Goal: Task Accomplishment & Management: Use online tool/utility

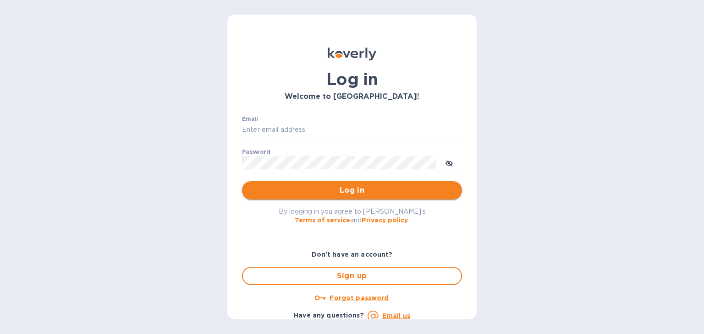
type input "josh@aeinternationalgroup.com"
click at [312, 187] on span "Log in" at bounding box center [351, 190] width 205 height 11
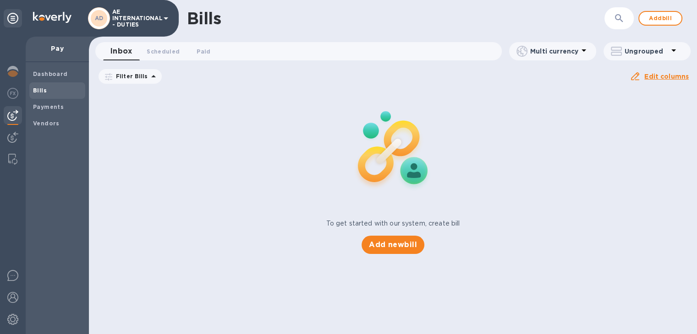
click at [166, 19] on icon at bounding box center [166, 18] width 5 height 2
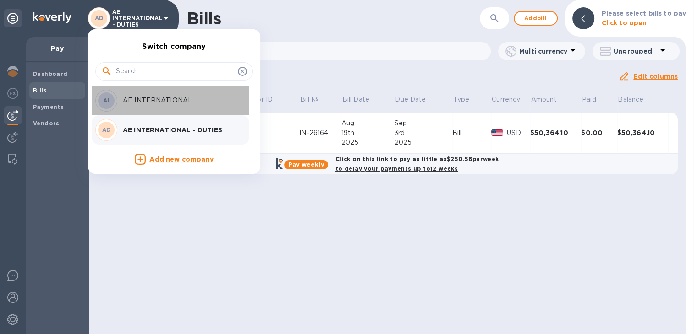
click at [154, 98] on p "AE INTERNATIONAL" at bounding box center [180, 101] width 115 height 10
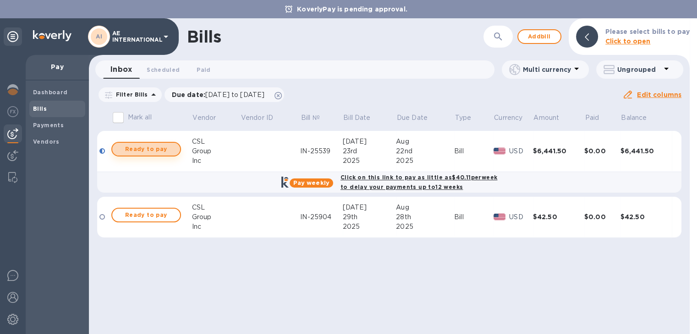
click at [152, 148] on span "Ready to pay" at bounding box center [146, 149] width 53 height 11
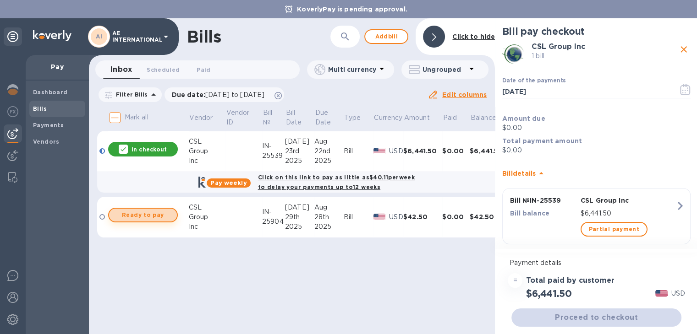
click at [145, 215] on span "Ready to pay" at bounding box center [142, 215] width 53 height 11
checkbox input "true"
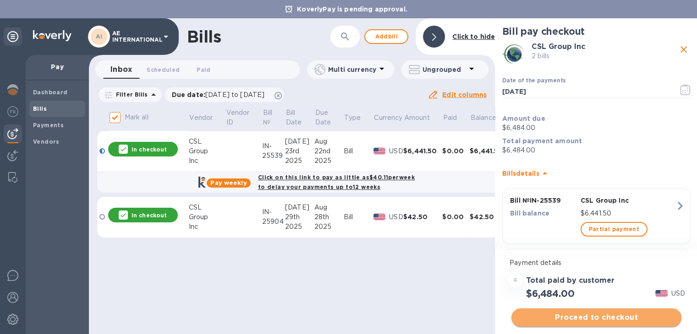
click at [589, 317] on span "Proceed to checkout" at bounding box center [596, 317] width 155 height 11
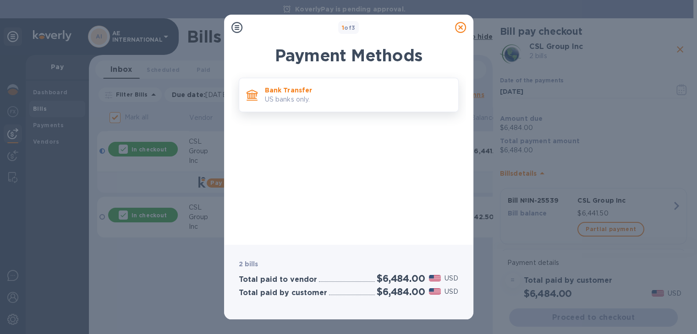
click at [279, 98] on p "US banks only." at bounding box center [358, 100] width 186 height 10
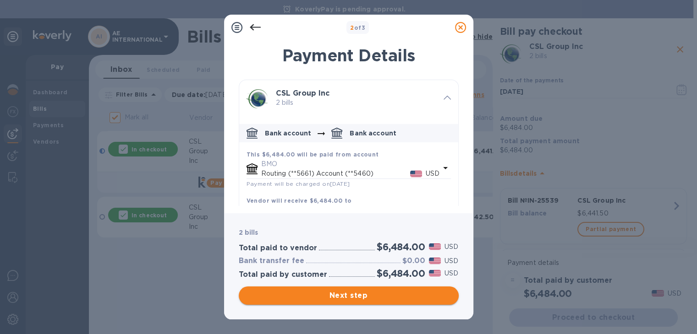
drag, startPoint x: 379, startPoint y: 295, endPoint x: 388, endPoint y: 294, distance: 8.8
click at [379, 295] on span "Next step" at bounding box center [348, 295] width 205 height 11
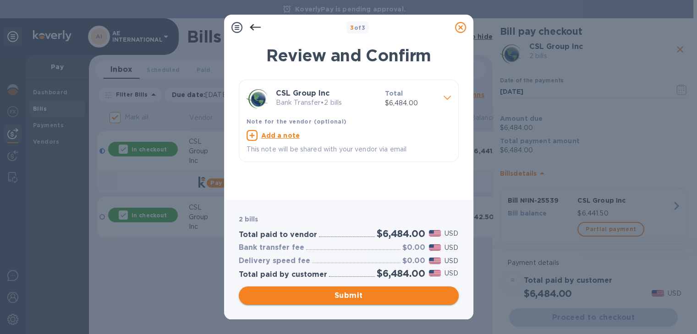
click at [386, 298] on span "Submit" at bounding box center [348, 295] width 205 height 11
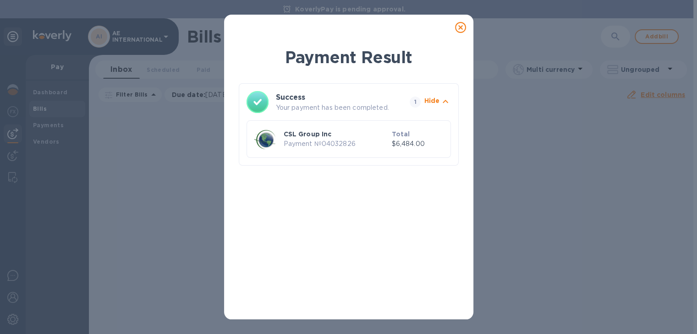
click at [462, 28] on icon at bounding box center [460, 27] width 11 height 11
